Goal: Task Accomplishment & Management: Use online tool/utility

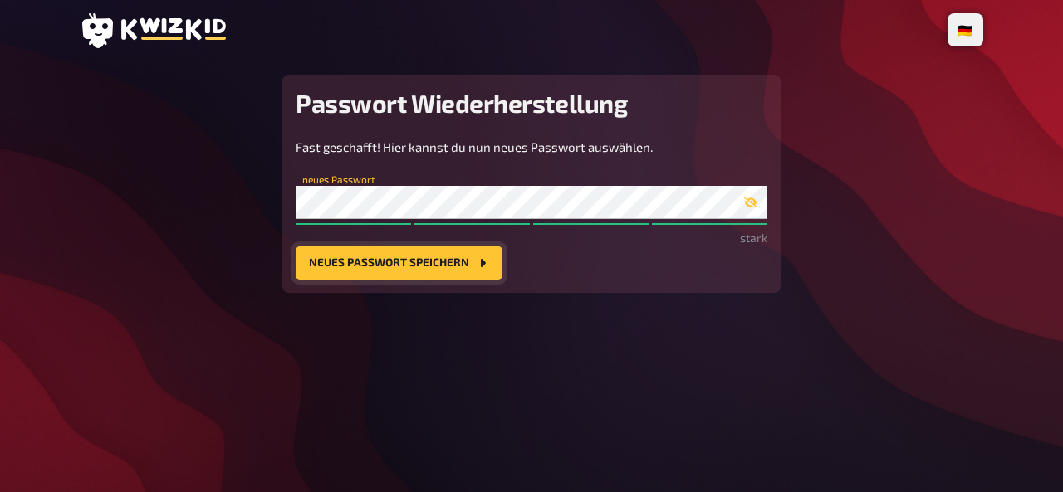
click at [320, 280] on button "Neues Passwort speichern" at bounding box center [399, 263] width 207 height 33
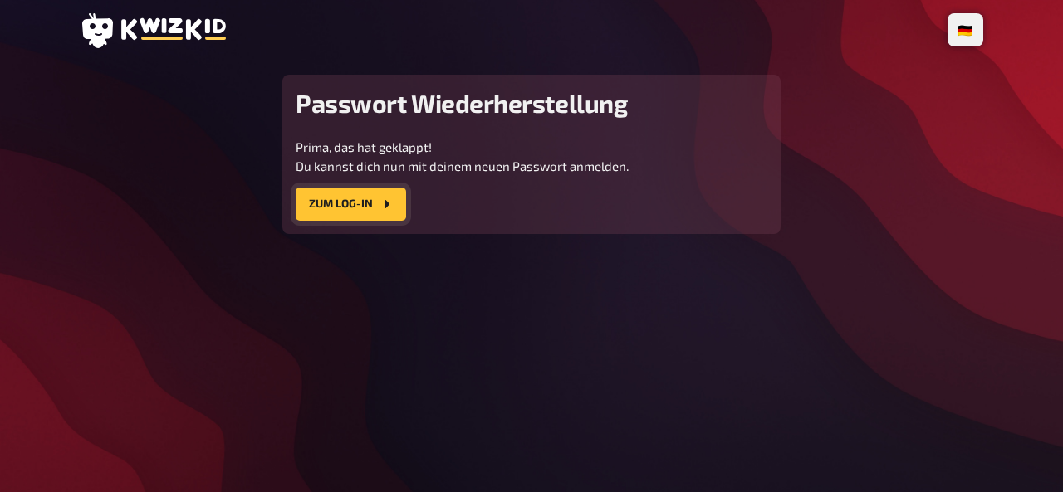
click at [350, 221] on button "Zum Log-In" at bounding box center [351, 204] width 110 height 33
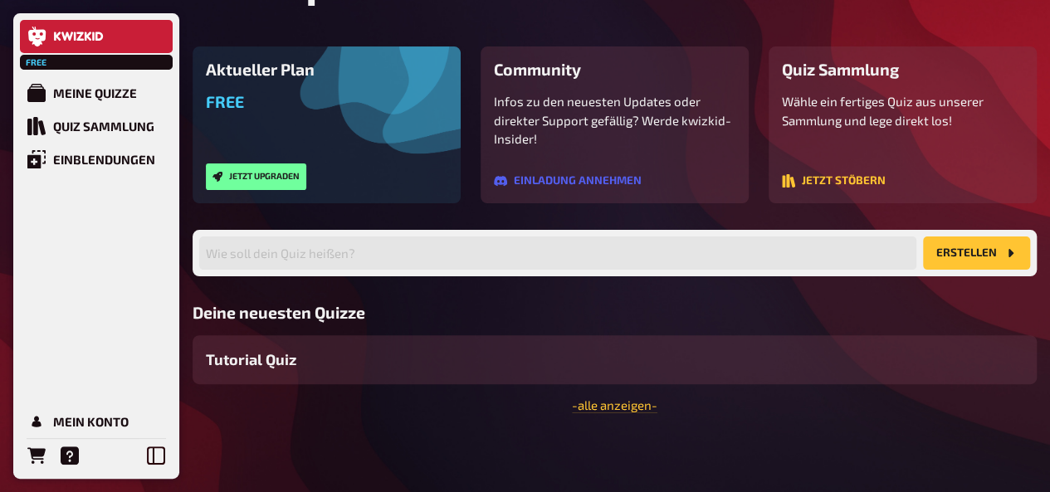
scroll to position [254, 0]
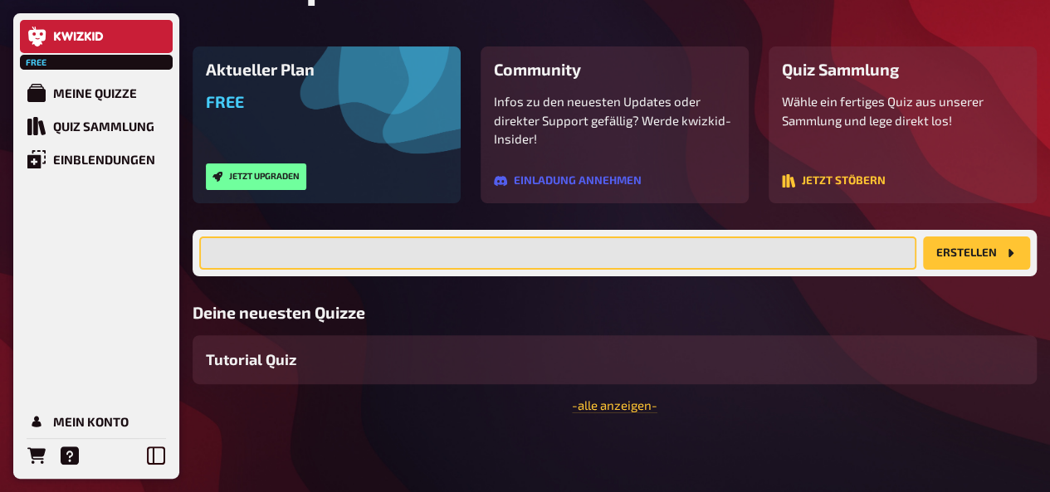
click at [626, 237] on input "text" at bounding box center [557, 253] width 717 height 33
type input "TESTQUIZ 1009"
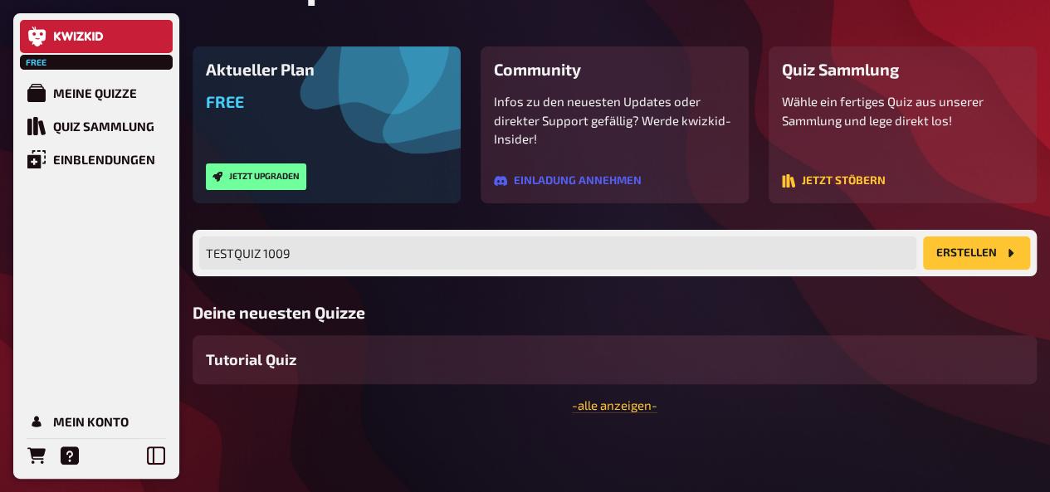
click at [964, 237] on button "Erstellen" at bounding box center [976, 253] width 107 height 33
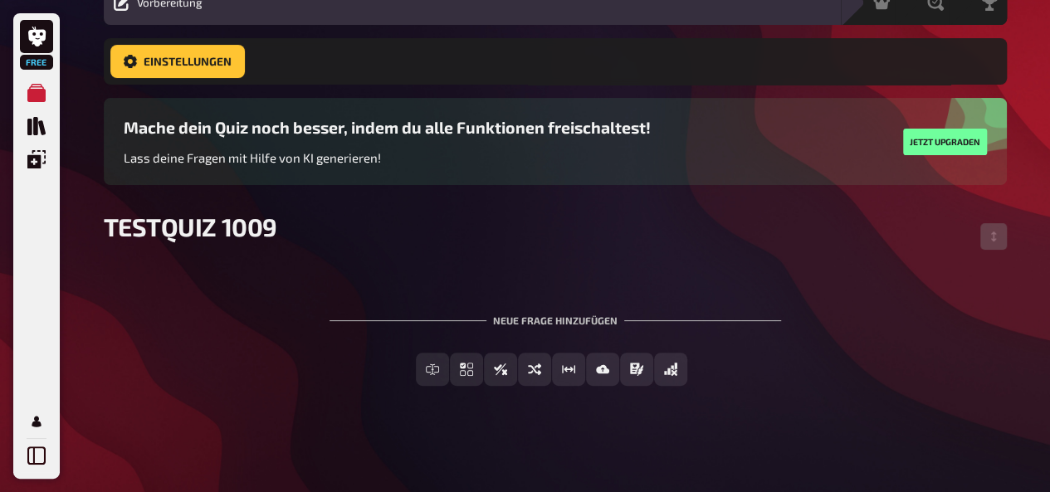
scroll to position [139, 0]
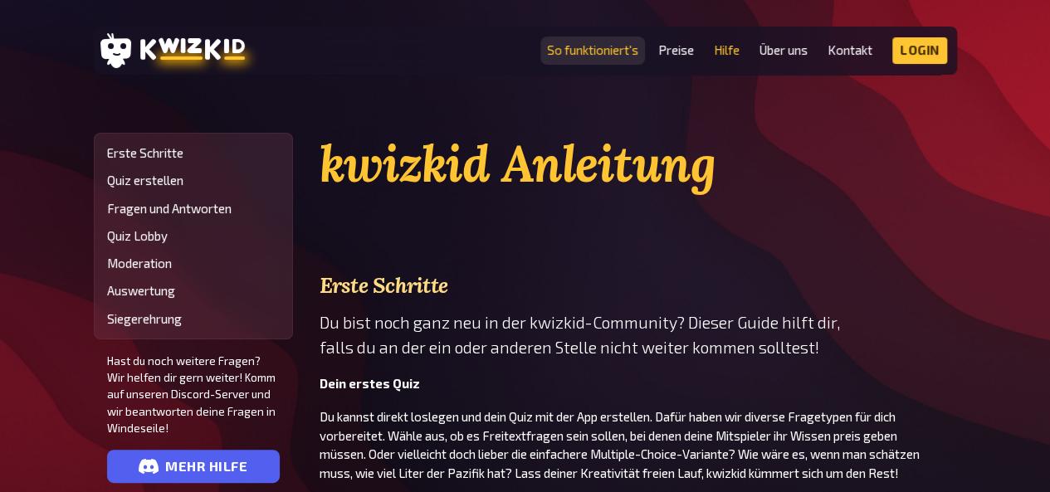
click at [609, 50] on link "So funktioniert's" at bounding box center [592, 50] width 91 height 14
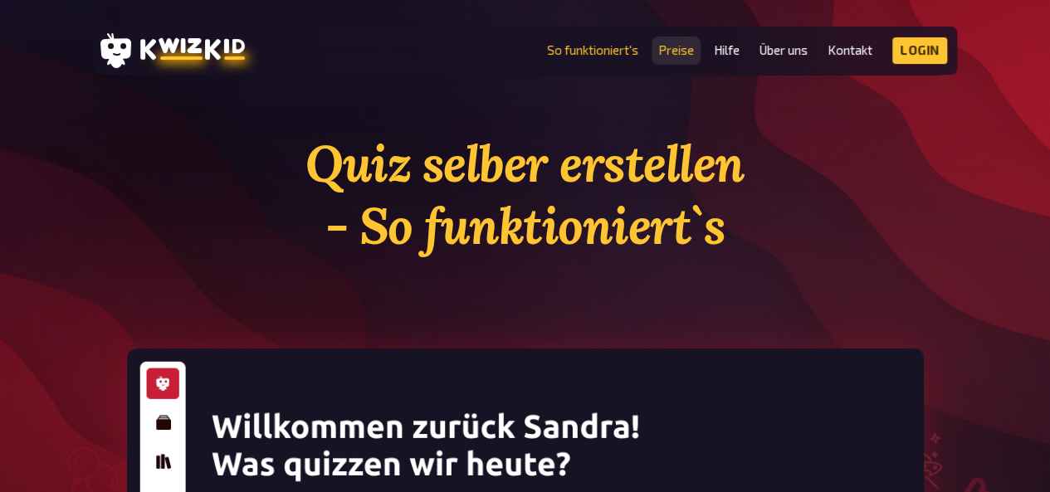
click at [672, 51] on link "Preise" at bounding box center [676, 50] width 36 height 14
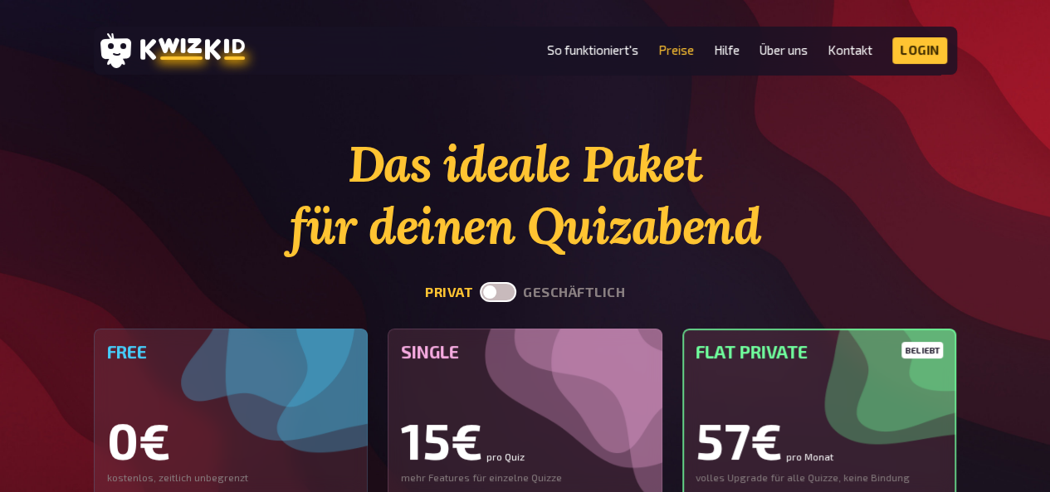
click at [511, 288] on label at bounding box center [498, 292] width 37 height 20
click at [480, 282] on input "checkbox" at bounding box center [479, 281] width 1 height 1
checkbox input "true"
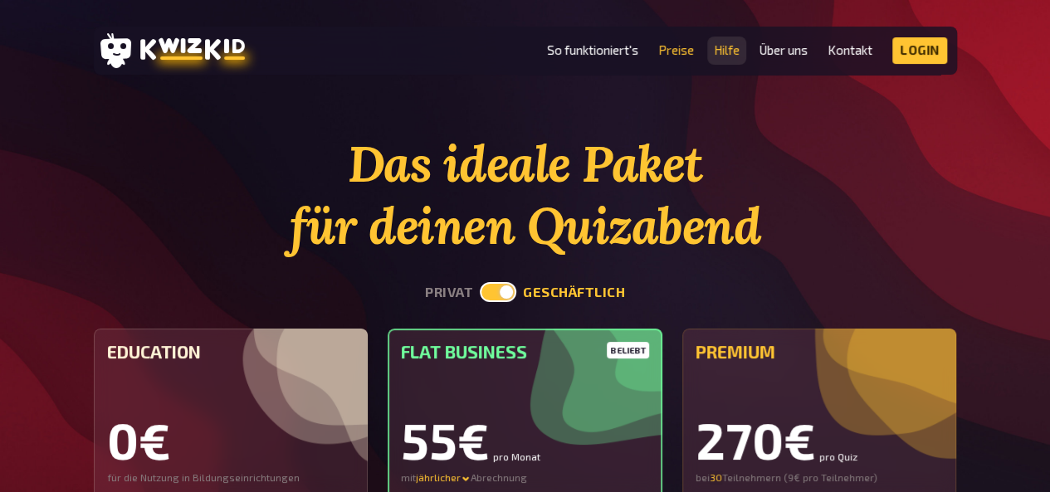
click at [728, 57] on link "Hilfe" at bounding box center [727, 50] width 26 height 14
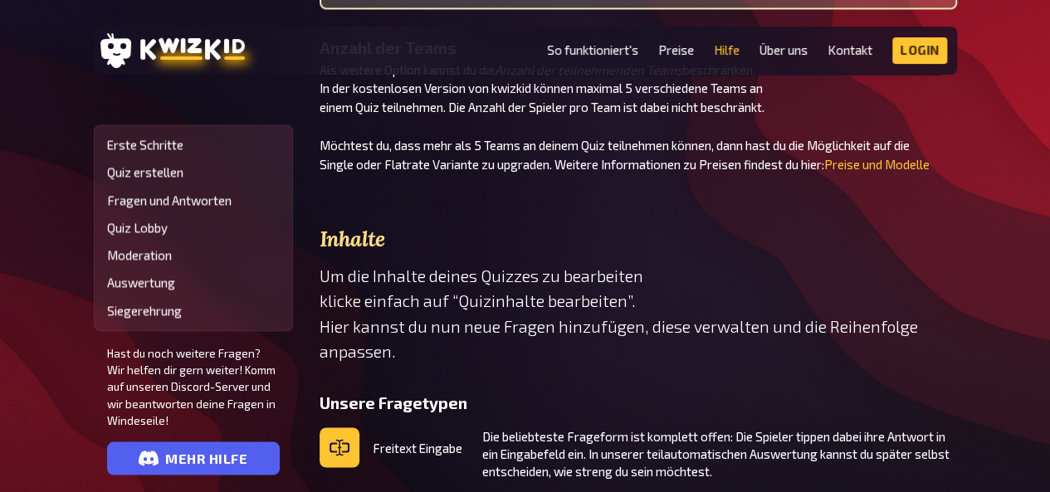
scroll to position [1274, 0]
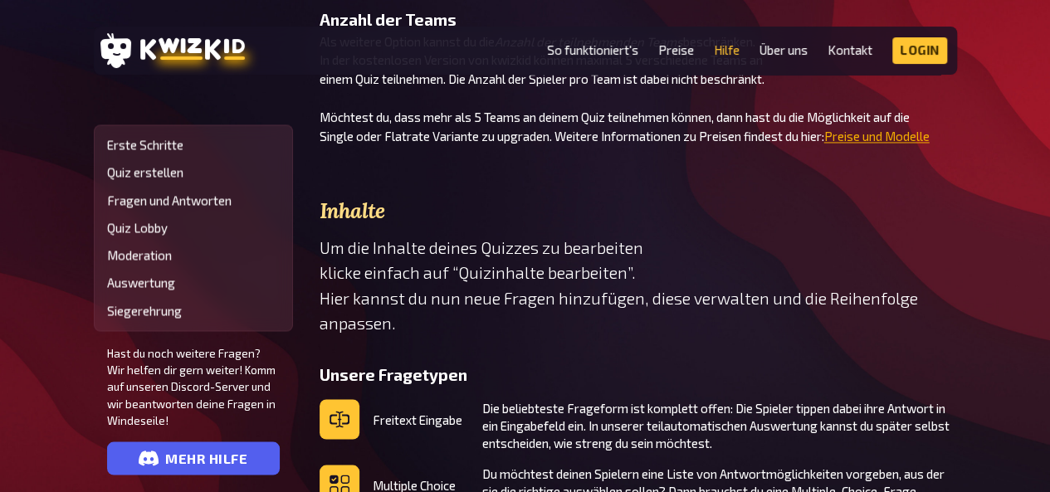
click at [894, 132] on link "Preise und Modelle" at bounding box center [876, 136] width 105 height 15
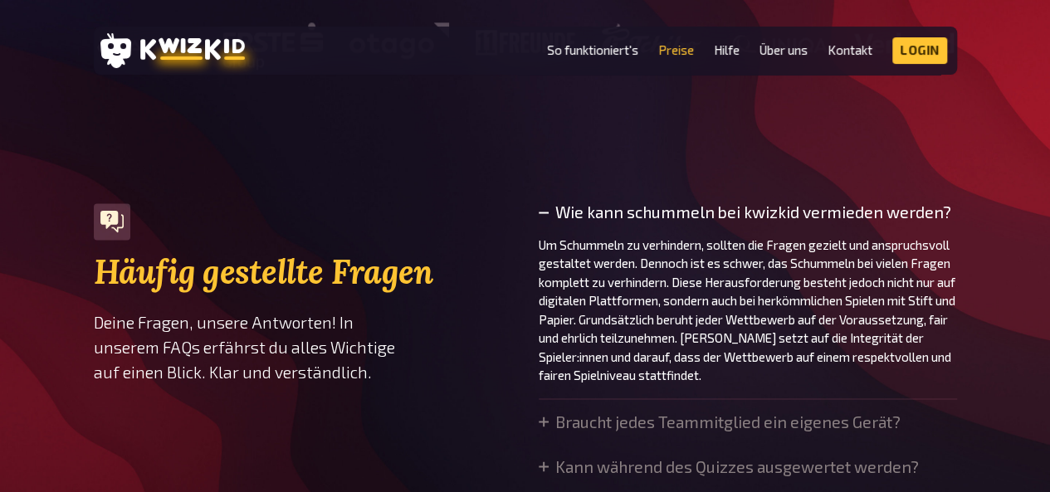
scroll to position [1172, 0]
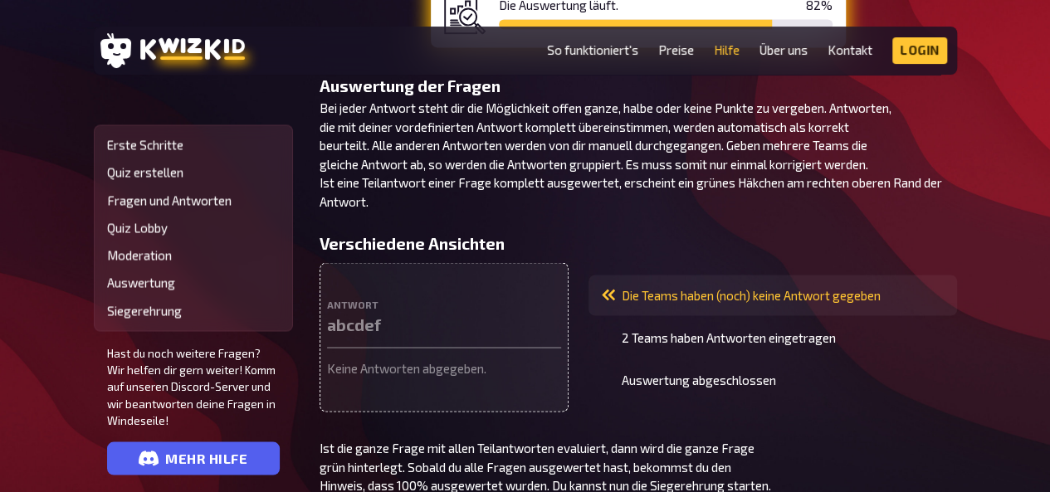
scroll to position [4479, 0]
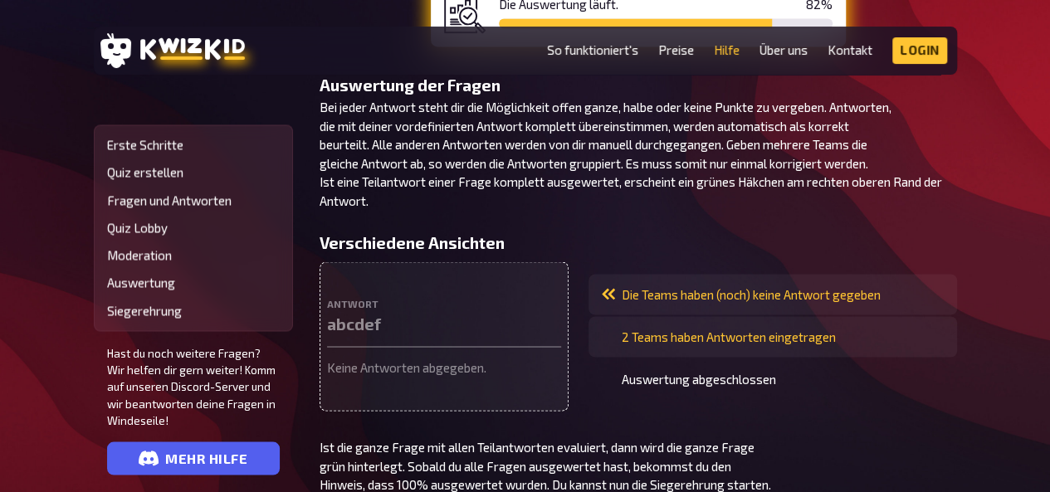
click at [754, 330] on span "2 Teams haben Antworten eingetragen" at bounding box center [729, 337] width 214 height 14
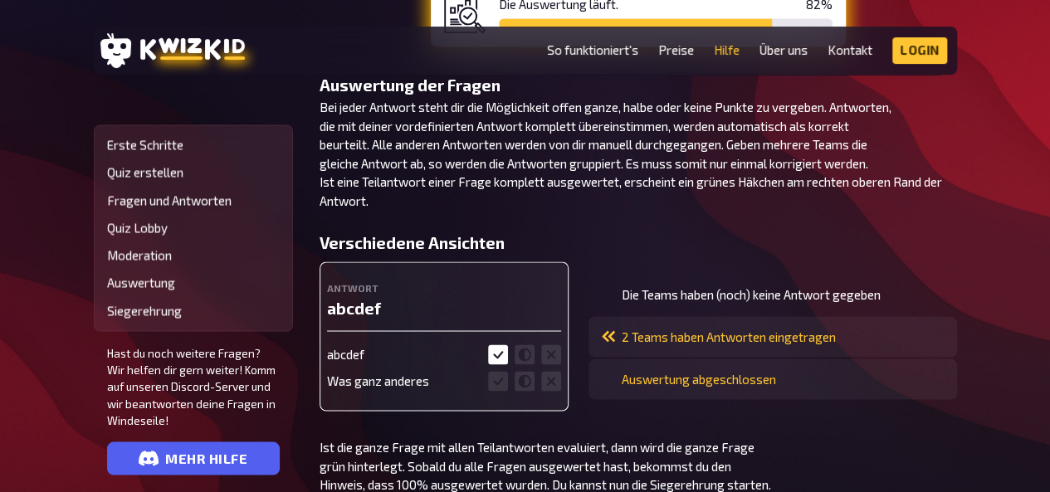
click at [765, 373] on span "Auswertung abgeschlossen" at bounding box center [699, 379] width 154 height 14
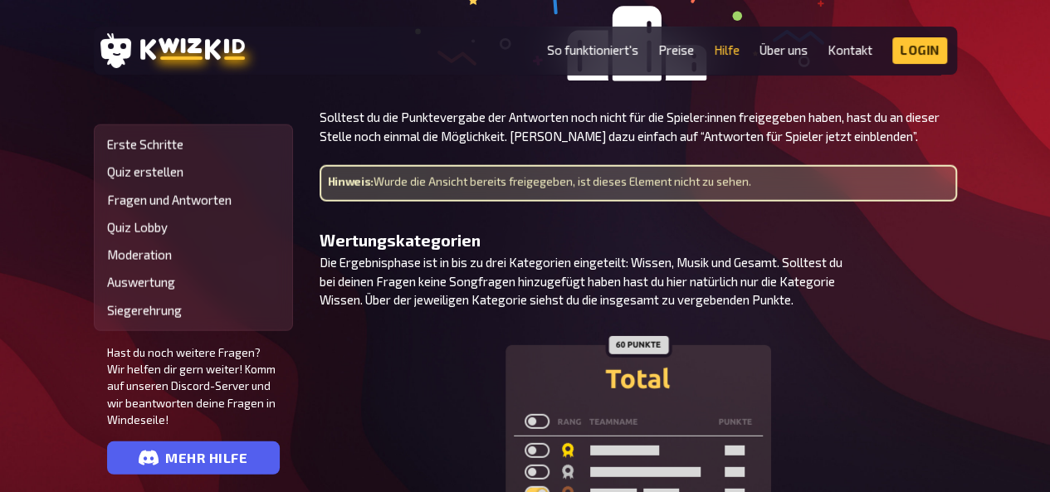
scroll to position [5175, 0]
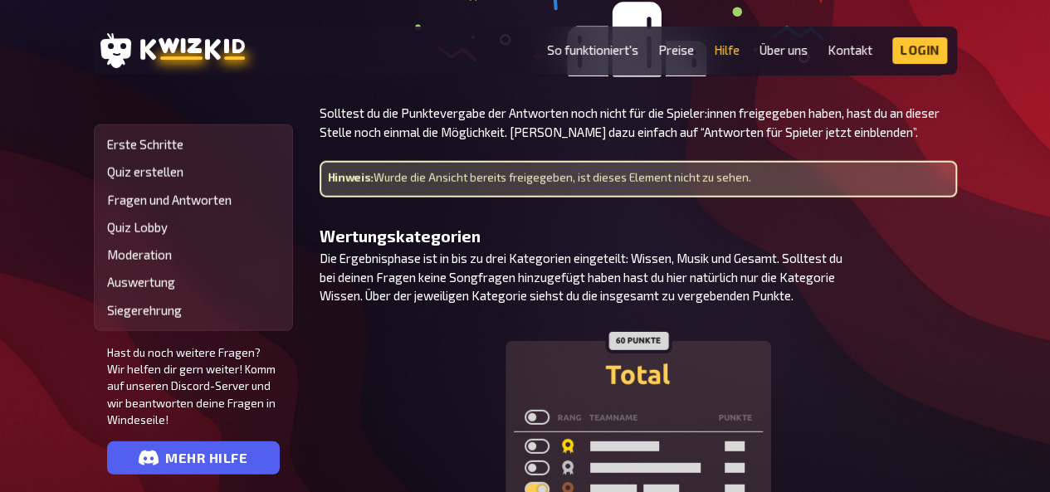
click at [720, 276] on p "Die Ergebnisphase ist in bis zu drei Kategorien eingeteilt: Wissen, Musik und G…" at bounding box center [639, 277] width 638 height 56
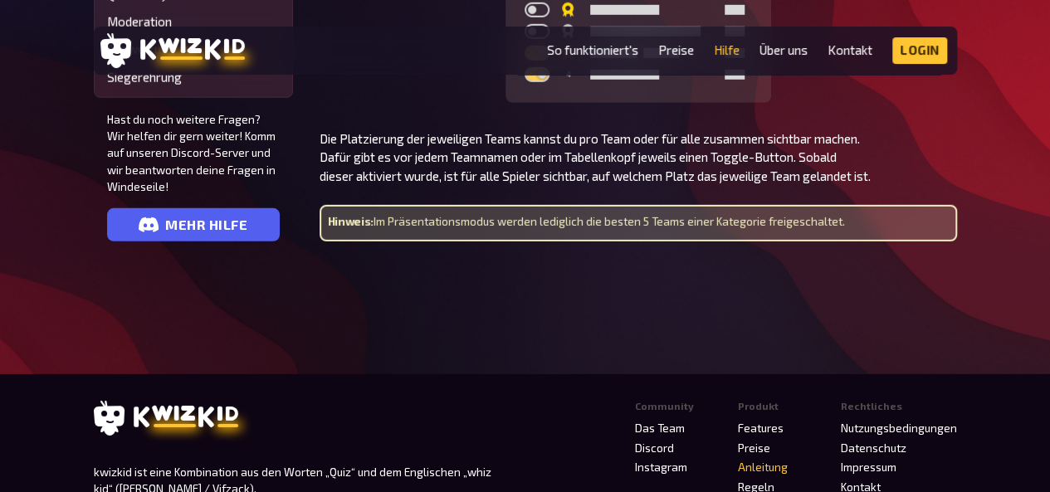
scroll to position [5685, 0]
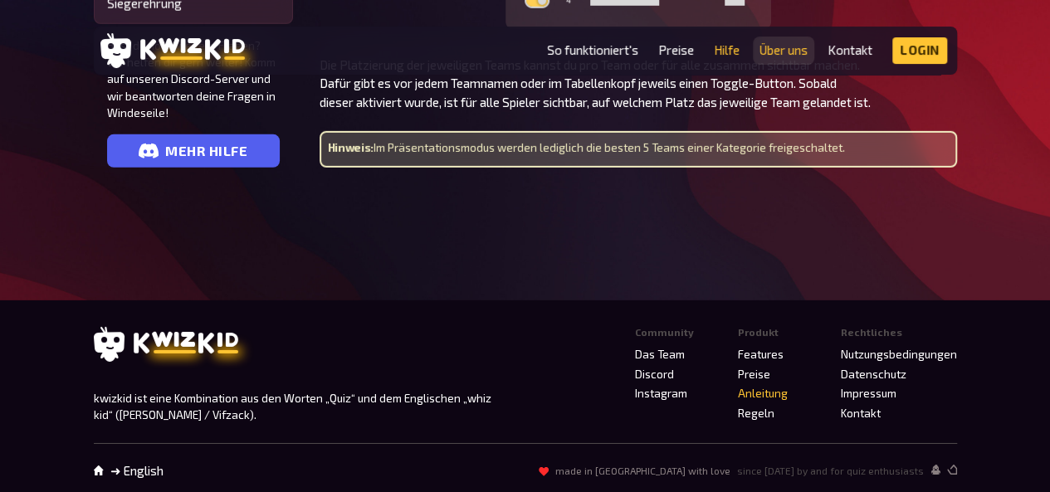
click at [785, 56] on link "Über uns" at bounding box center [784, 50] width 48 height 14
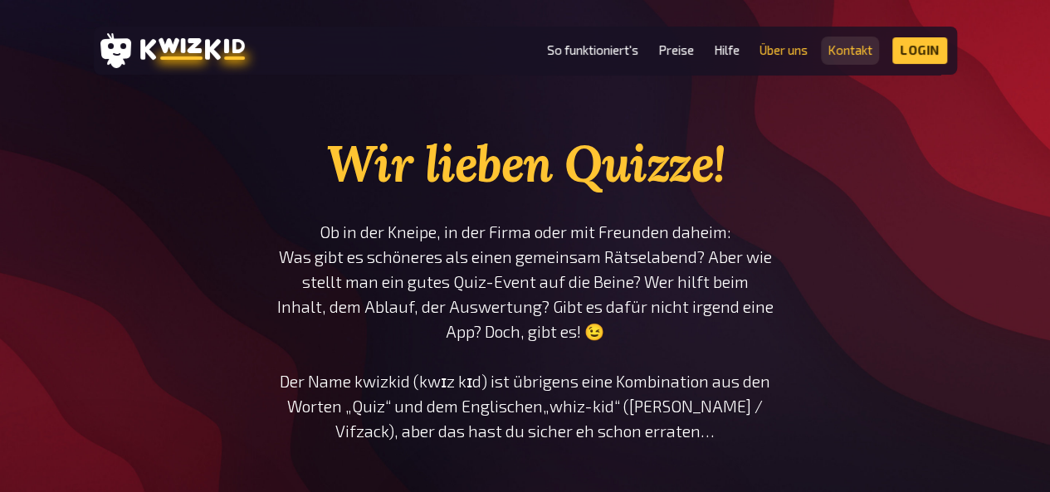
click at [844, 56] on link "Kontakt" at bounding box center [850, 50] width 45 height 14
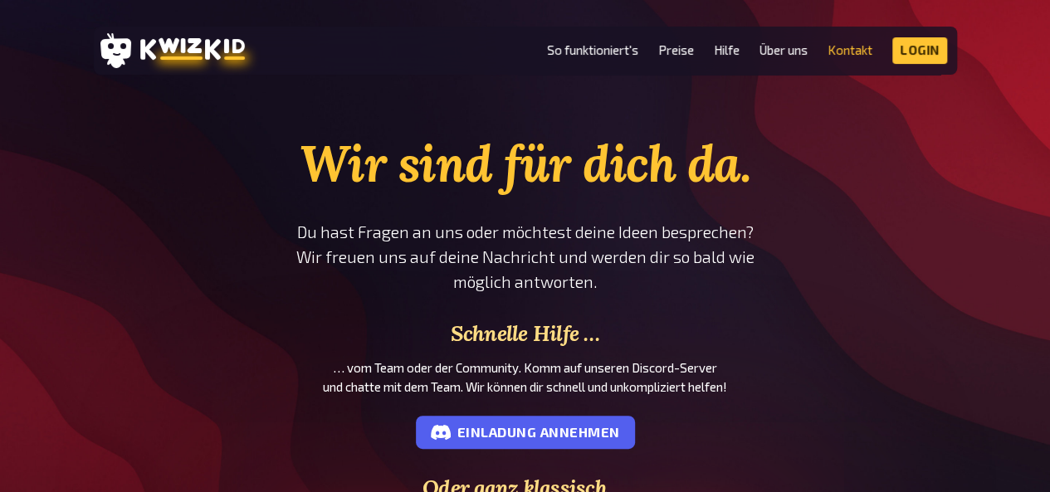
click at [663, 252] on p "Du hast Fragen an uns oder möchtest deine Ideen besprechen? Wir freuen uns auf …" at bounding box center [525, 257] width 473 height 75
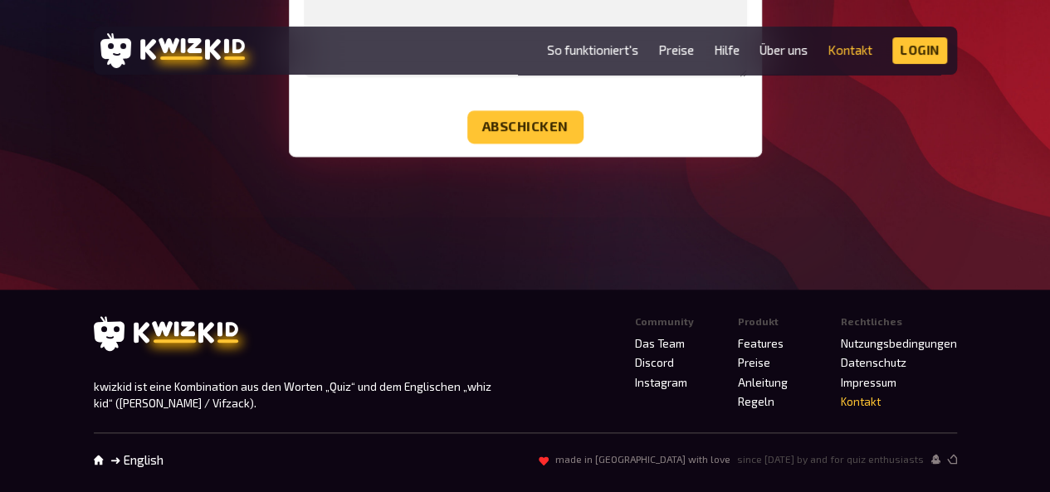
scroll to position [839, 0]
